Goal: Information Seeking & Learning: Learn about a topic

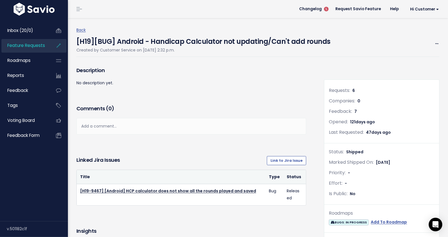
click at [24, 44] on span "Feature Requests" at bounding box center [26, 45] width 38 height 6
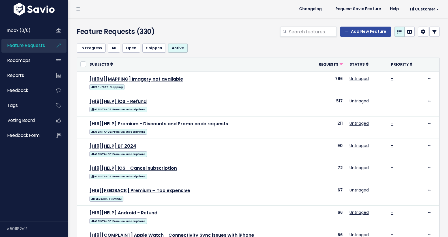
select select
click at [432, 31] on icon at bounding box center [434, 31] width 5 height 5
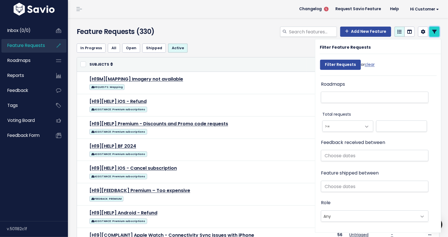
scroll to position [306, 0]
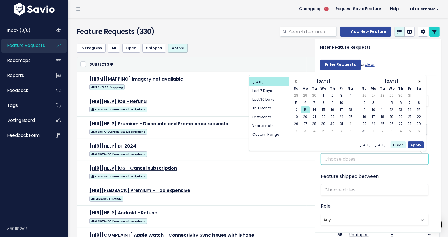
click at [330, 157] on input "text" at bounding box center [375, 158] width 108 height 11
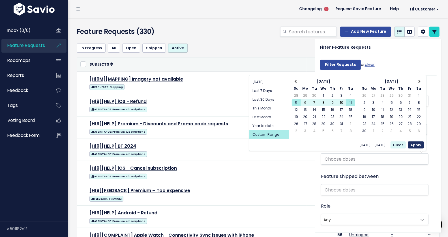
click at [419, 144] on button "Apply" at bounding box center [416, 145] width 16 height 7
type input "[DATE] - [DATE]"
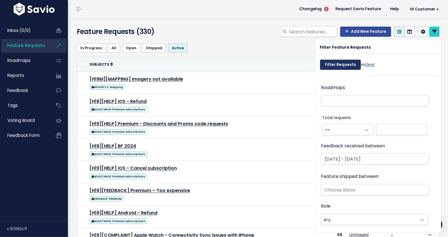
click at [339, 65] on input "Filter Requests" at bounding box center [340, 65] width 41 height 10
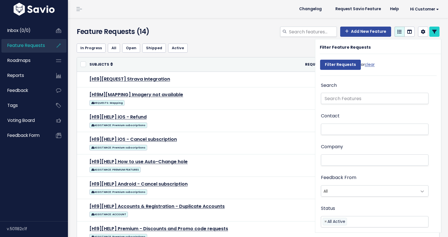
select select
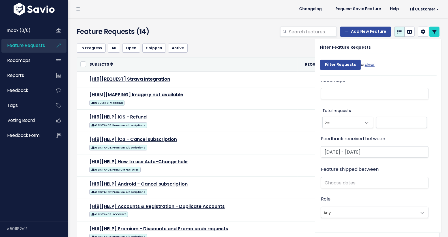
scroll to position [339, 0]
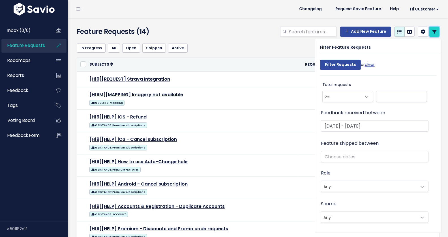
click at [432, 33] on icon at bounding box center [434, 31] width 5 height 5
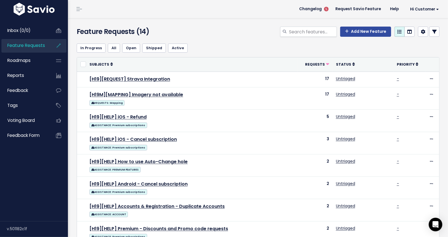
click at [432, 29] on icon at bounding box center [434, 31] width 5 height 5
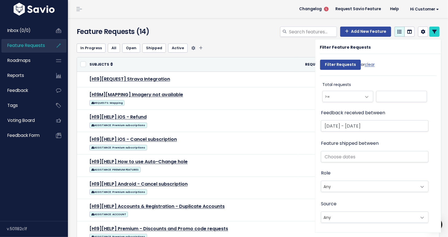
click at [265, 50] on ul "In Progress All Open Shipped Active" at bounding box center [258, 48] width 363 height 9
click at [432, 33] on icon at bounding box center [434, 31] width 5 height 5
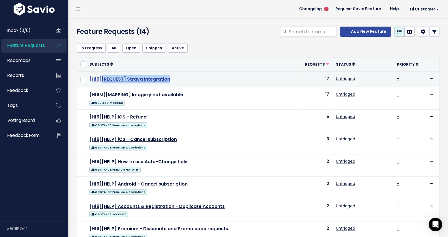
drag, startPoint x: 178, startPoint y: 78, endPoint x: 102, endPoint y: 79, distance: 76.4
click at [102, 79] on td "[H19][REQUEST] Strava Integration" at bounding box center [191, 80] width 211 height 16
copy link "[REQUEST] Strava Integration"
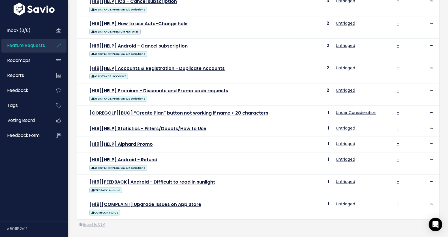
scroll to position [145, 0]
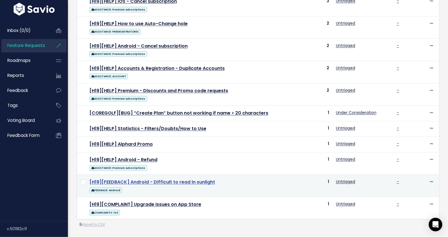
click at [166, 179] on link "[H19][FEEDBACK] Android - Difficult to read in sunlight" at bounding box center [152, 182] width 126 height 7
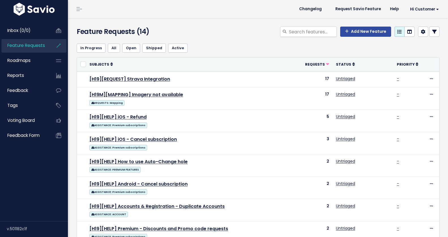
scroll to position [145, 0]
